Goal: Information Seeking & Learning: Find specific fact

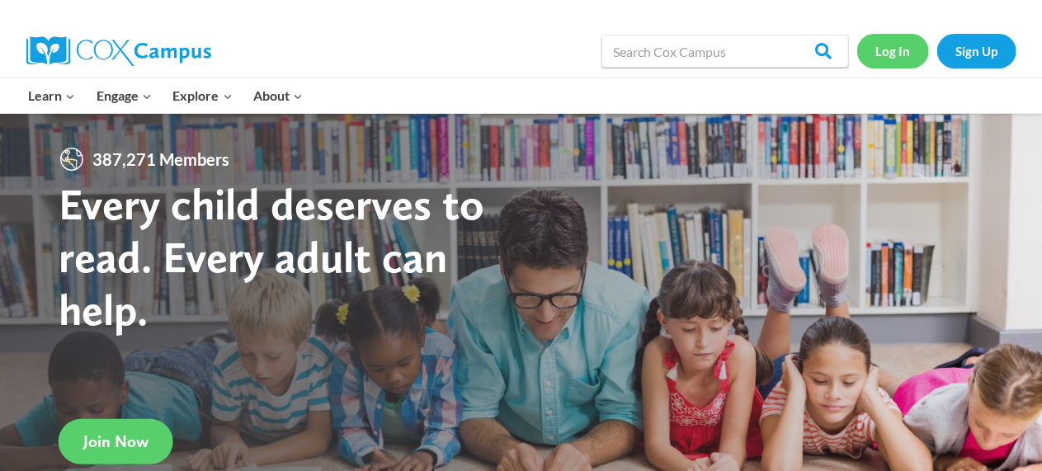
click at [898, 52] on link "Log In" at bounding box center [894, 51] width 72 height 34
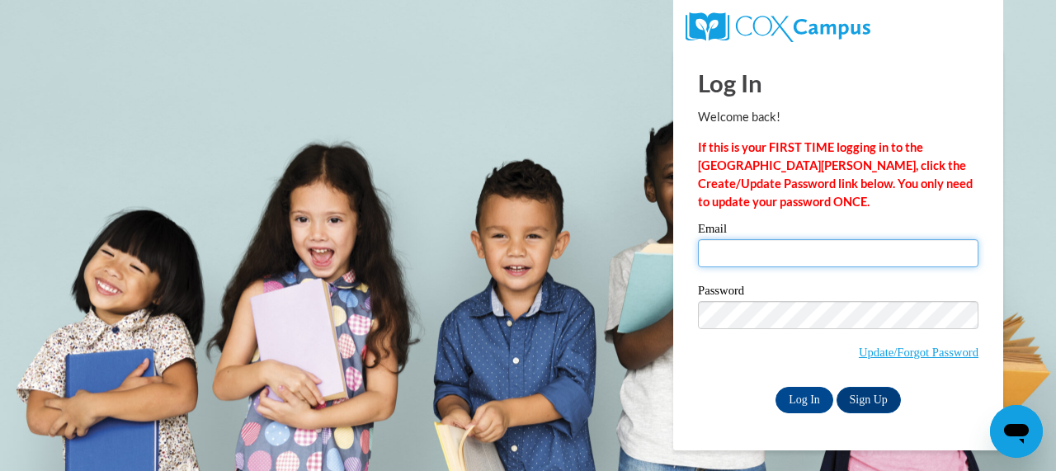
type input "[EMAIL_ADDRESS][DOMAIN_NAME]"
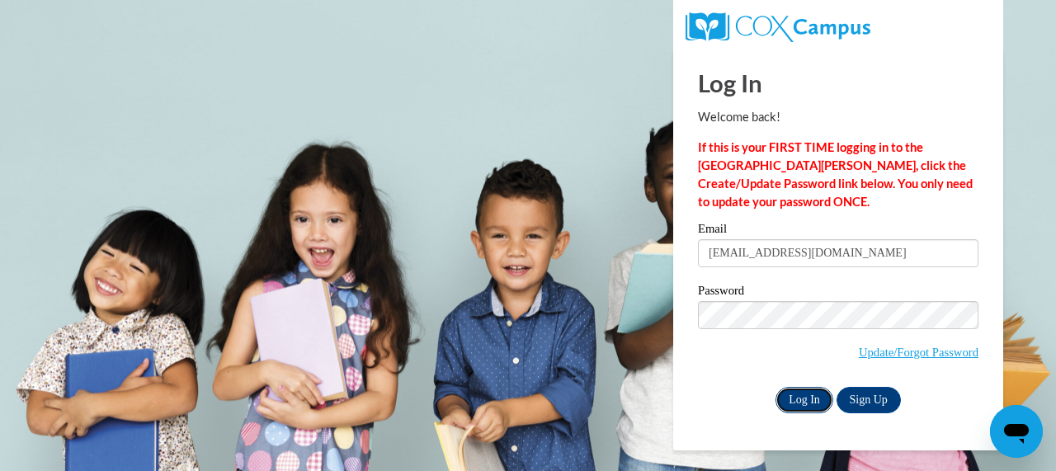
click at [802, 401] on input "Log In" at bounding box center [805, 400] width 58 height 26
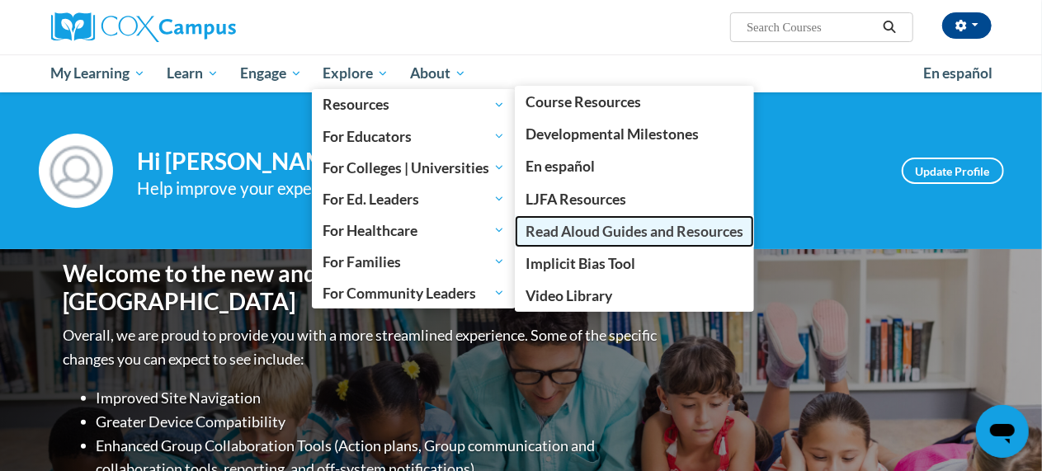
click at [566, 233] on span "Read Aloud Guides and Resources" at bounding box center [635, 231] width 218 height 17
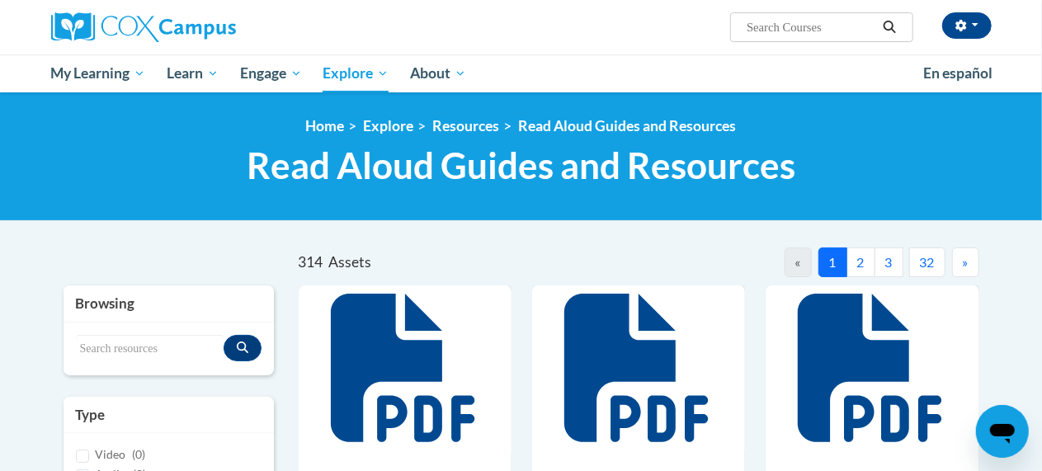
scroll to position [5, 0]
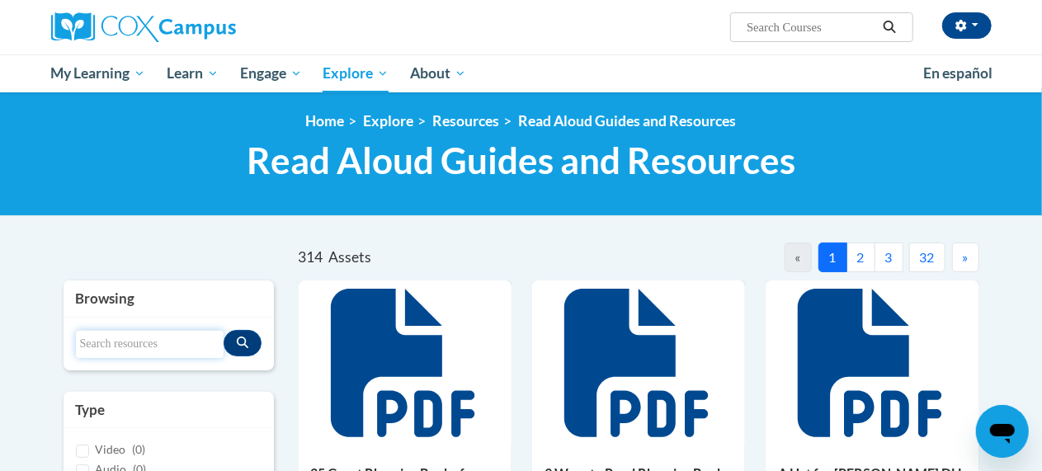
click at [122, 334] on input "Search resources" at bounding box center [150, 344] width 148 height 28
click at [246, 344] on icon "Search resources" at bounding box center [243, 343] width 12 height 12
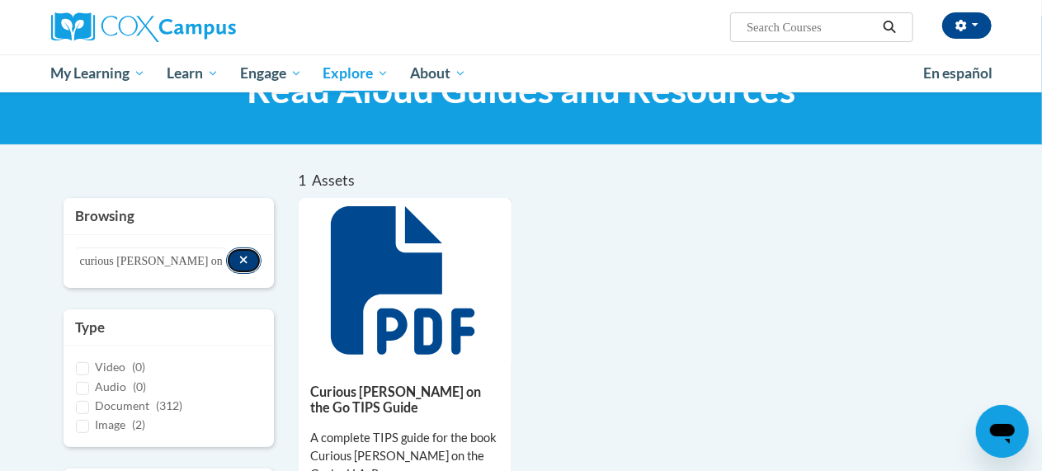
scroll to position [97, 0]
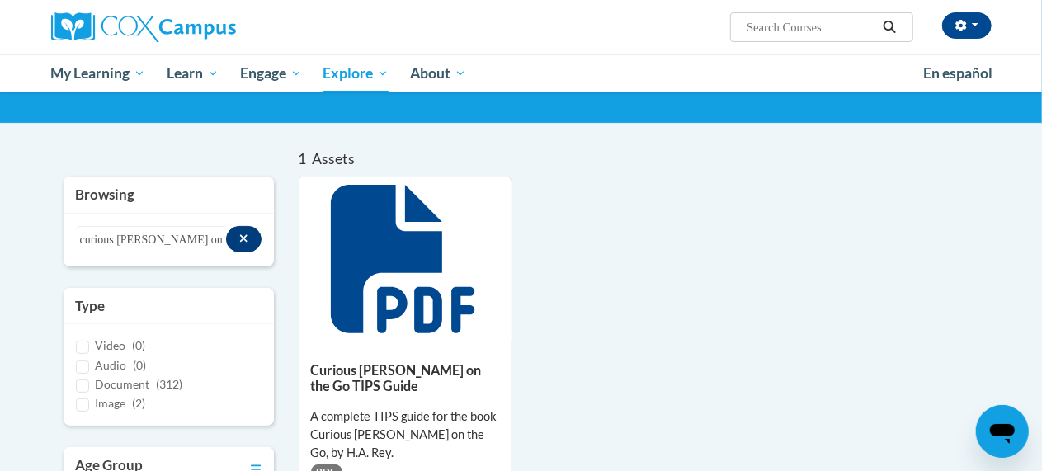
click at [404, 310] on icon at bounding box center [403, 259] width 144 height 149
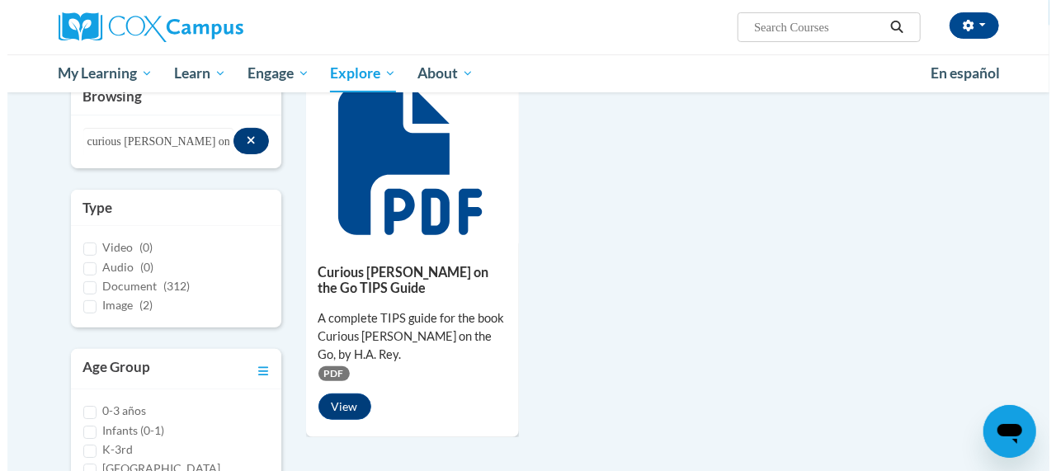
scroll to position [202, 0]
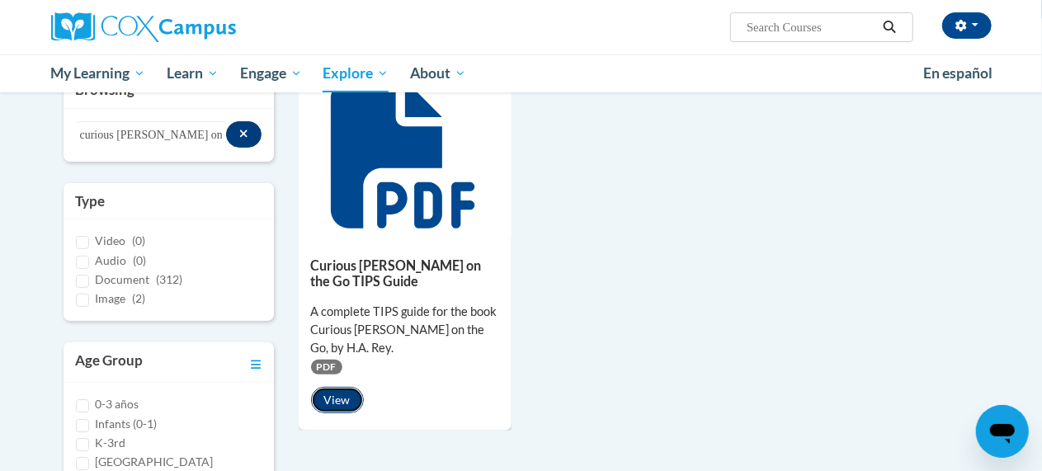
click at [344, 404] on button "View" at bounding box center [337, 400] width 53 height 26
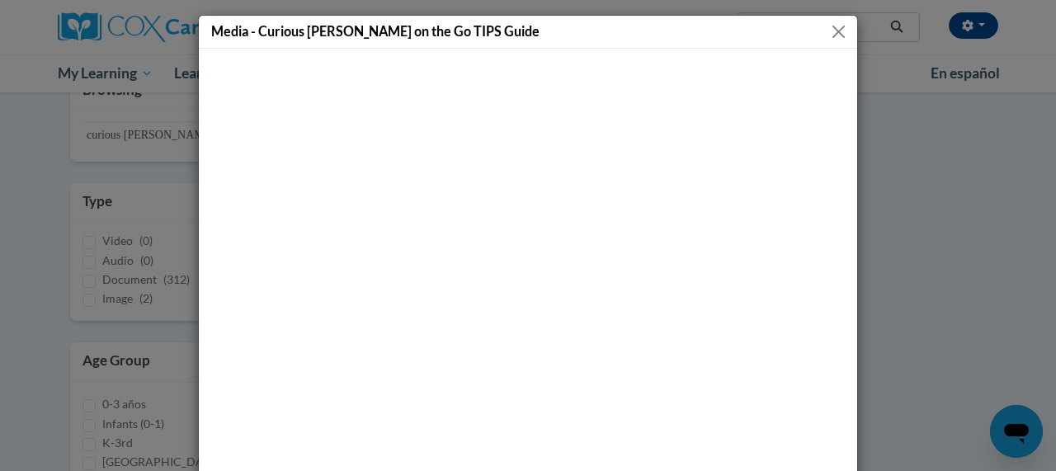
click at [829, 26] on button "Close" at bounding box center [839, 31] width 21 height 21
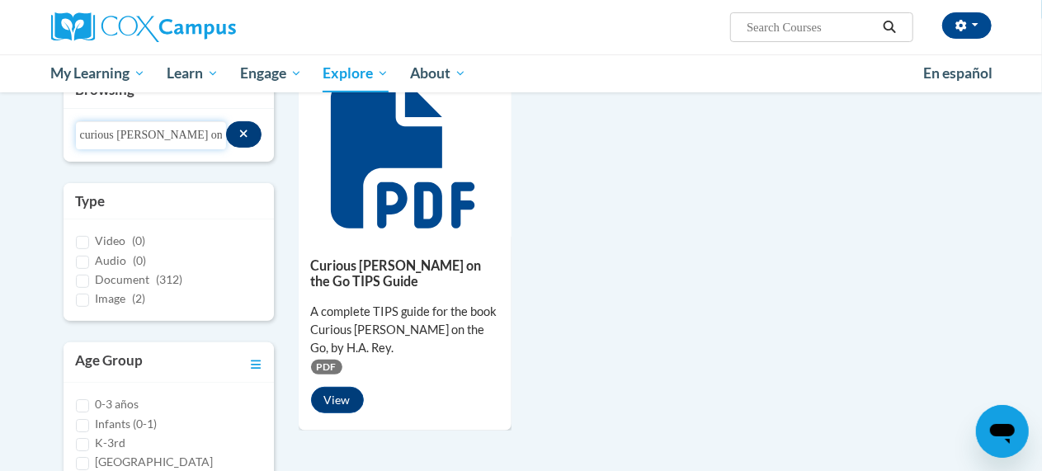
click at [210, 144] on input "curious [PERSON_NAME] on the go" at bounding box center [151, 135] width 151 height 28
type input "c"
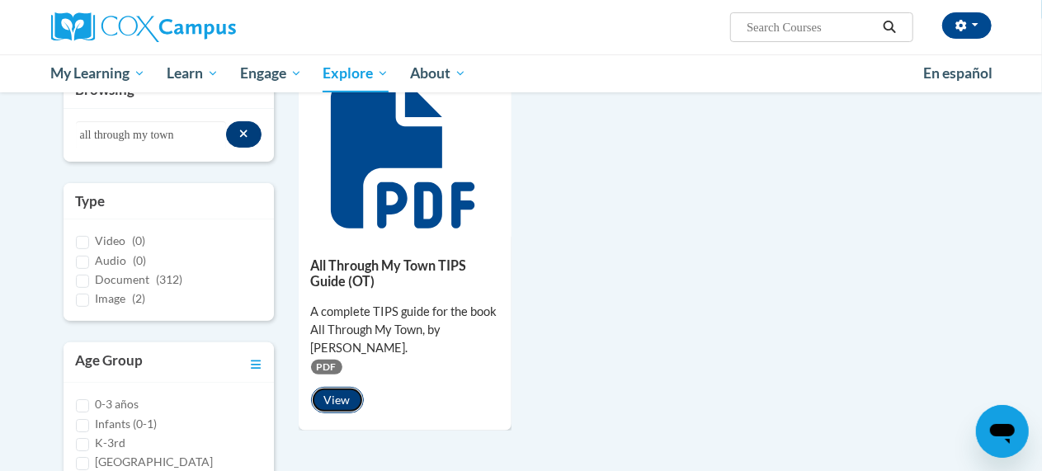
click at [335, 404] on button "View" at bounding box center [337, 400] width 53 height 26
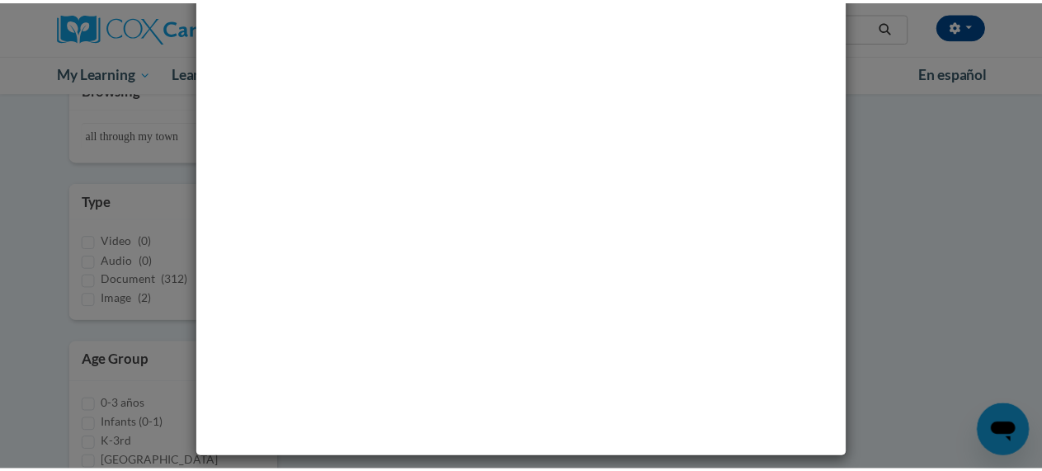
scroll to position [0, 0]
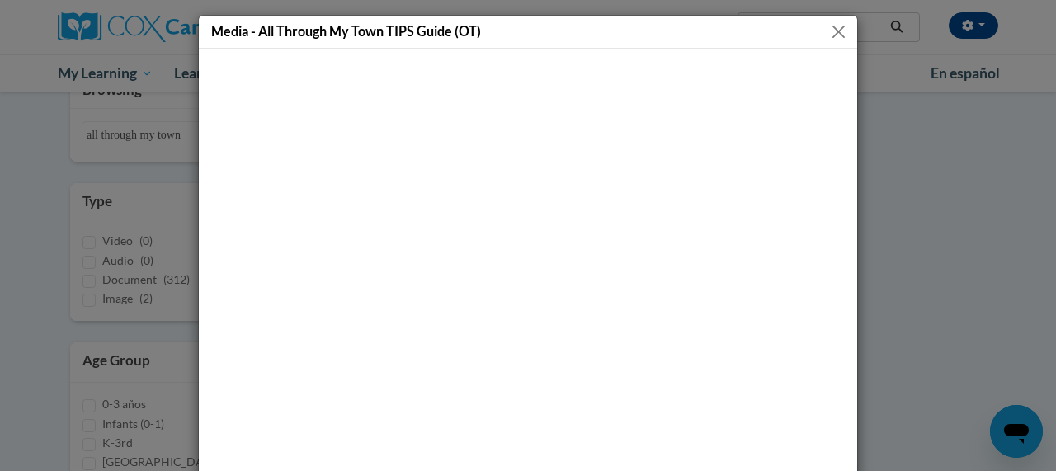
click at [835, 28] on button "Close" at bounding box center [839, 31] width 21 height 21
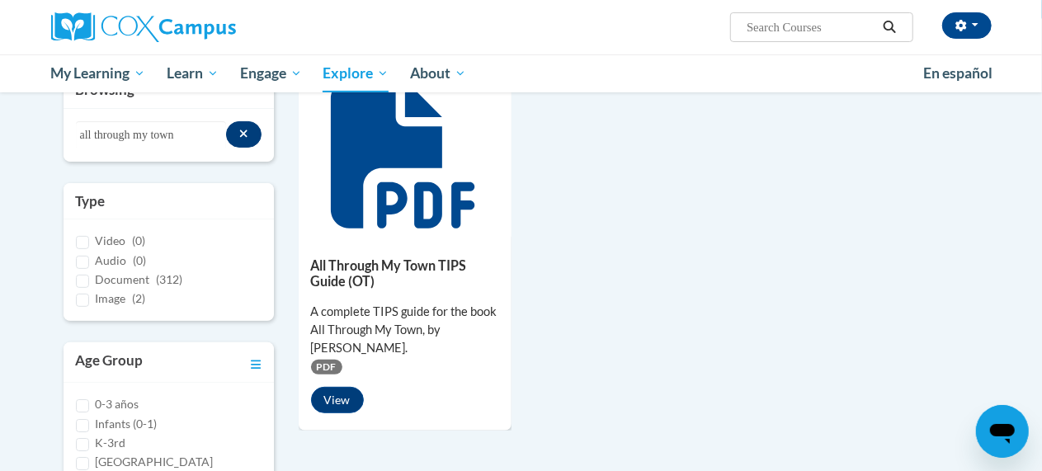
click at [631, 145] on div "All Through My Town TIPS Guide (OT) A complete TIPS guide for the book All Thro…" at bounding box center [639, 252] width 681 height 360
click at [182, 139] on input "all through my town" at bounding box center [151, 135] width 151 height 28
type input "a"
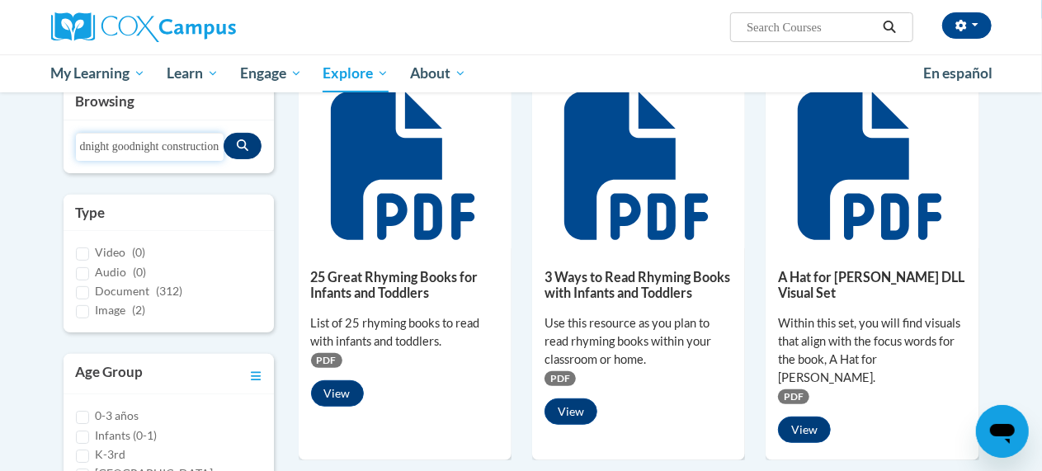
scroll to position [0, 35]
type input "goodnight goodnight construction site"
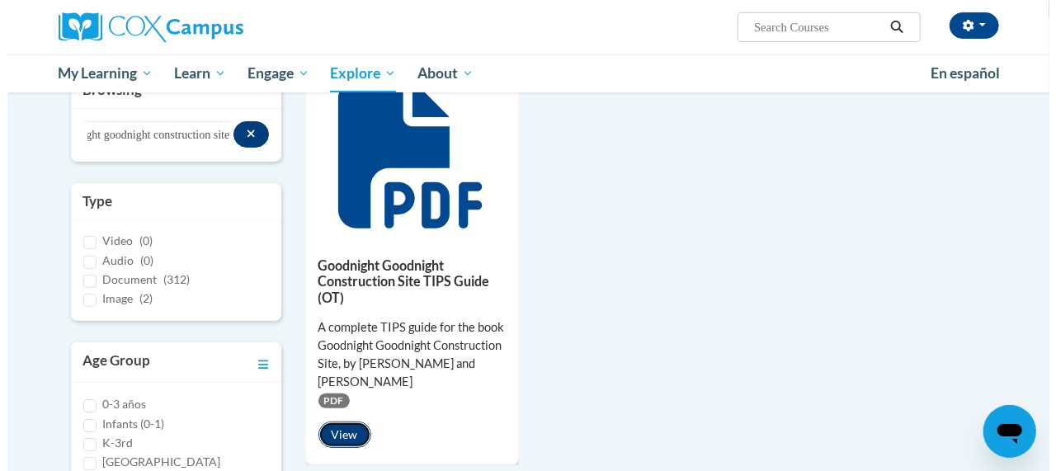
scroll to position [0, 0]
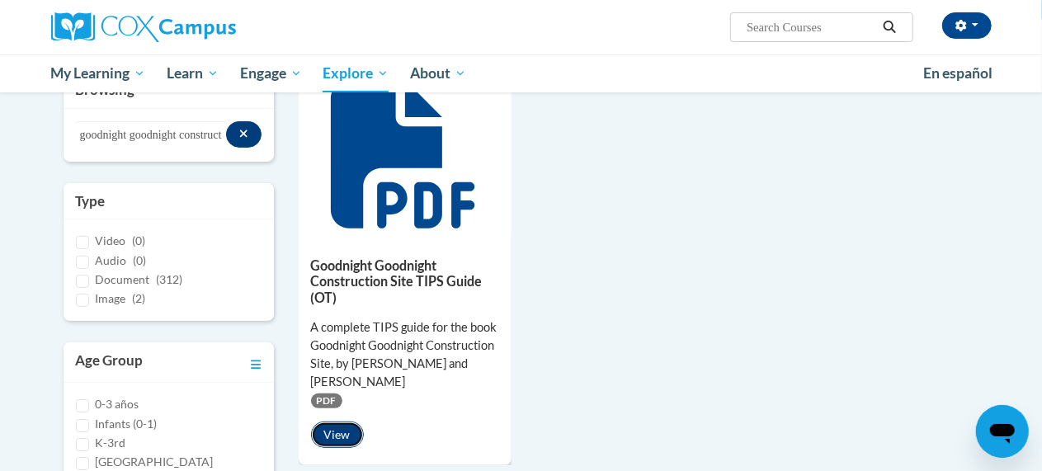
click at [335, 433] on button "View" at bounding box center [337, 435] width 53 height 26
